Goal: Information Seeking & Learning: Learn about a topic

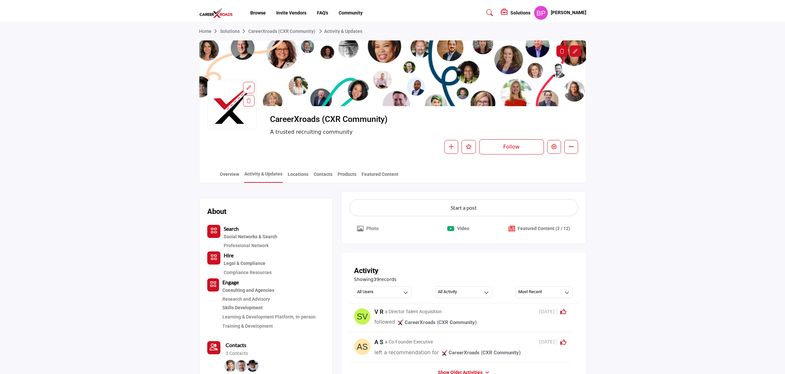
click at [370, 229] on p "Photo" at bounding box center [372, 228] width 12 height 7
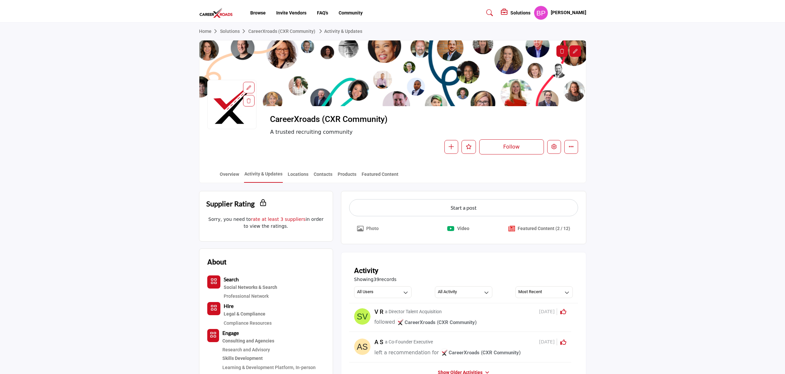
click at [360, 230] on icon "Upgrade plan to upload images/graphics." at bounding box center [360, 228] width 7 height 7
